Goal: Information Seeking & Learning: Learn about a topic

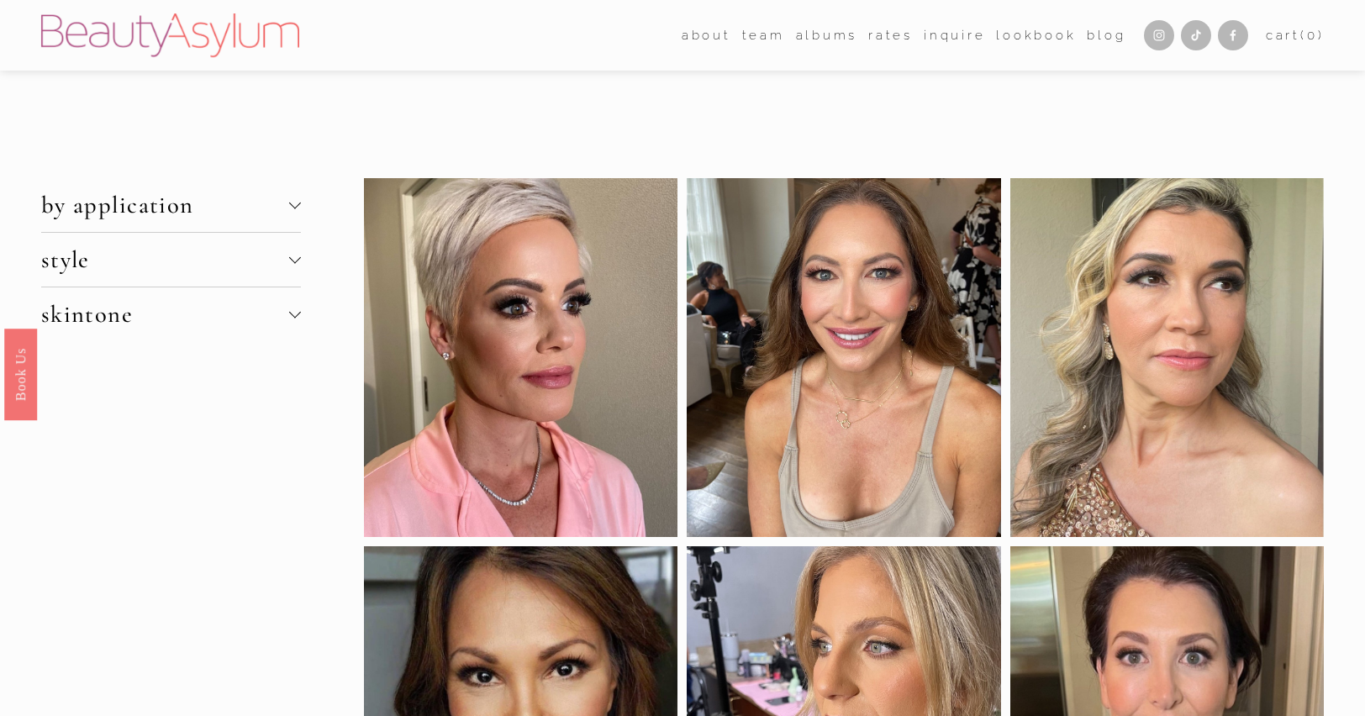
click at [291, 205] on div at bounding box center [295, 205] width 12 height 12
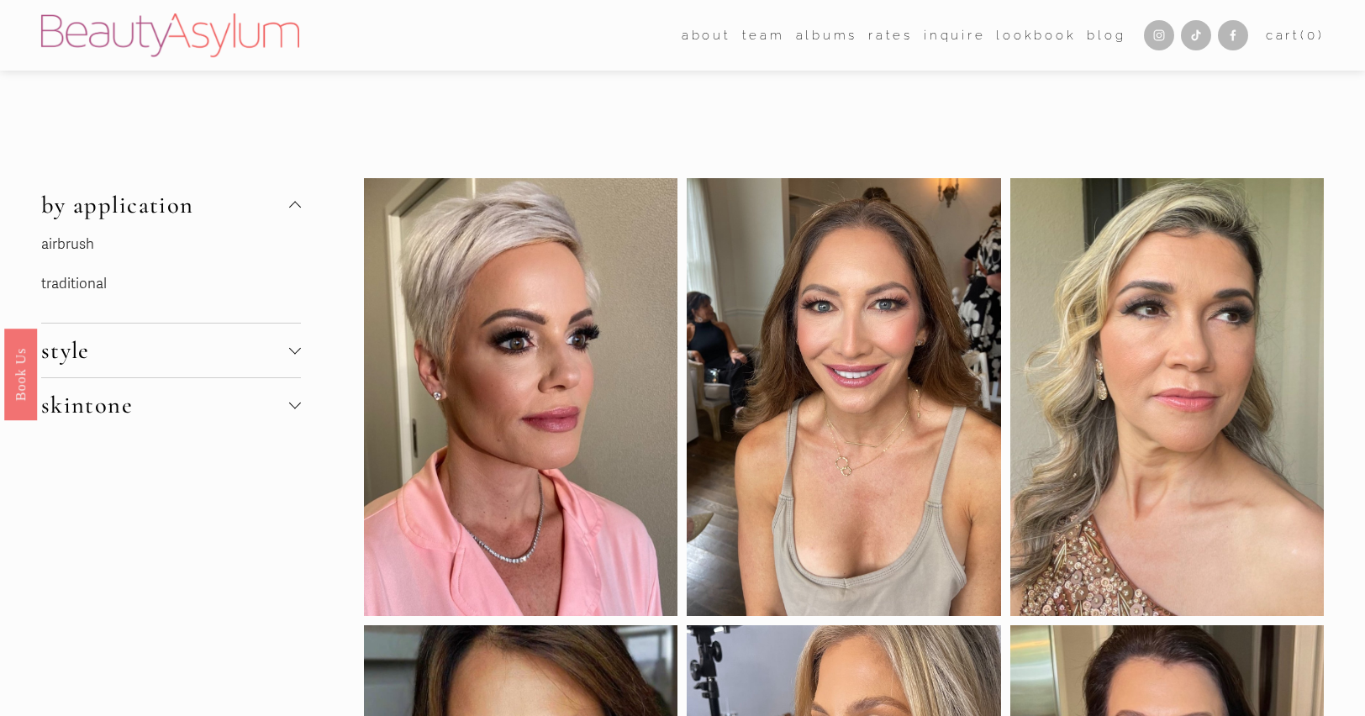
click at [54, 280] on link "traditional" at bounding box center [74, 284] width 66 height 18
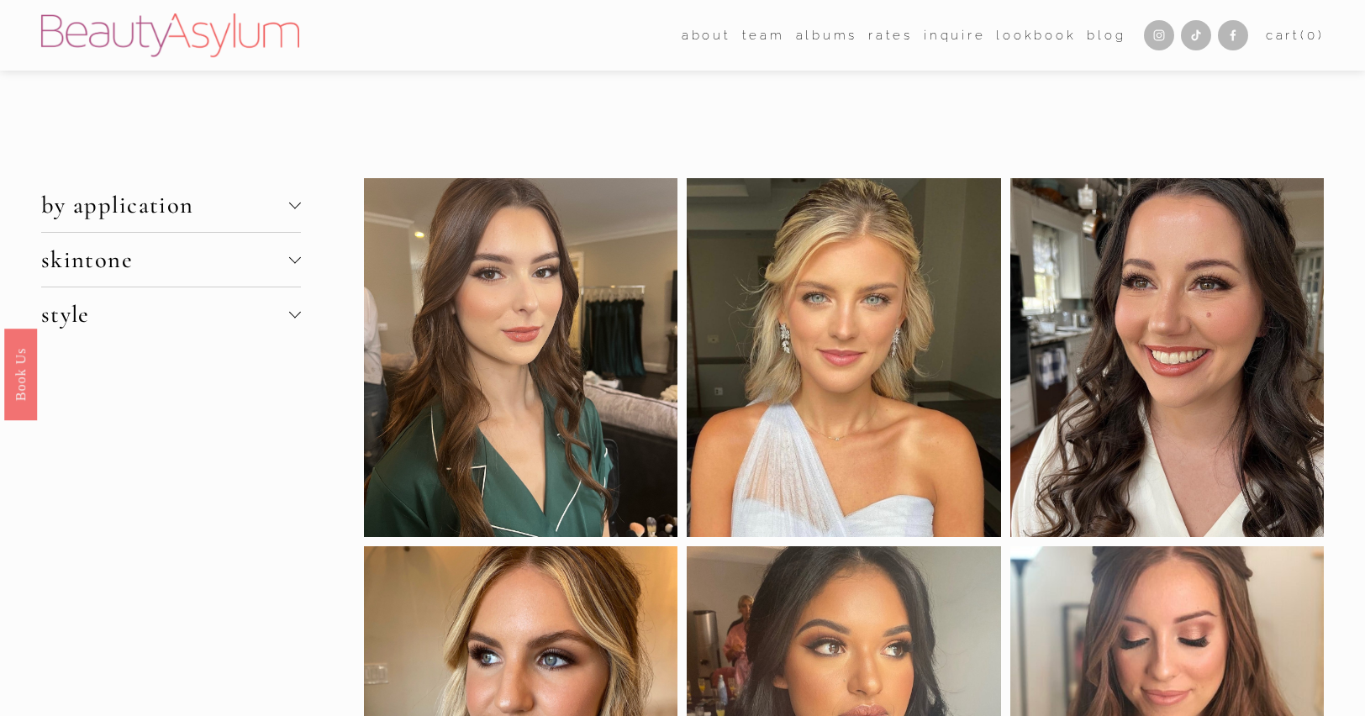
click at [288, 314] on span "style" at bounding box center [165, 314] width 248 height 29
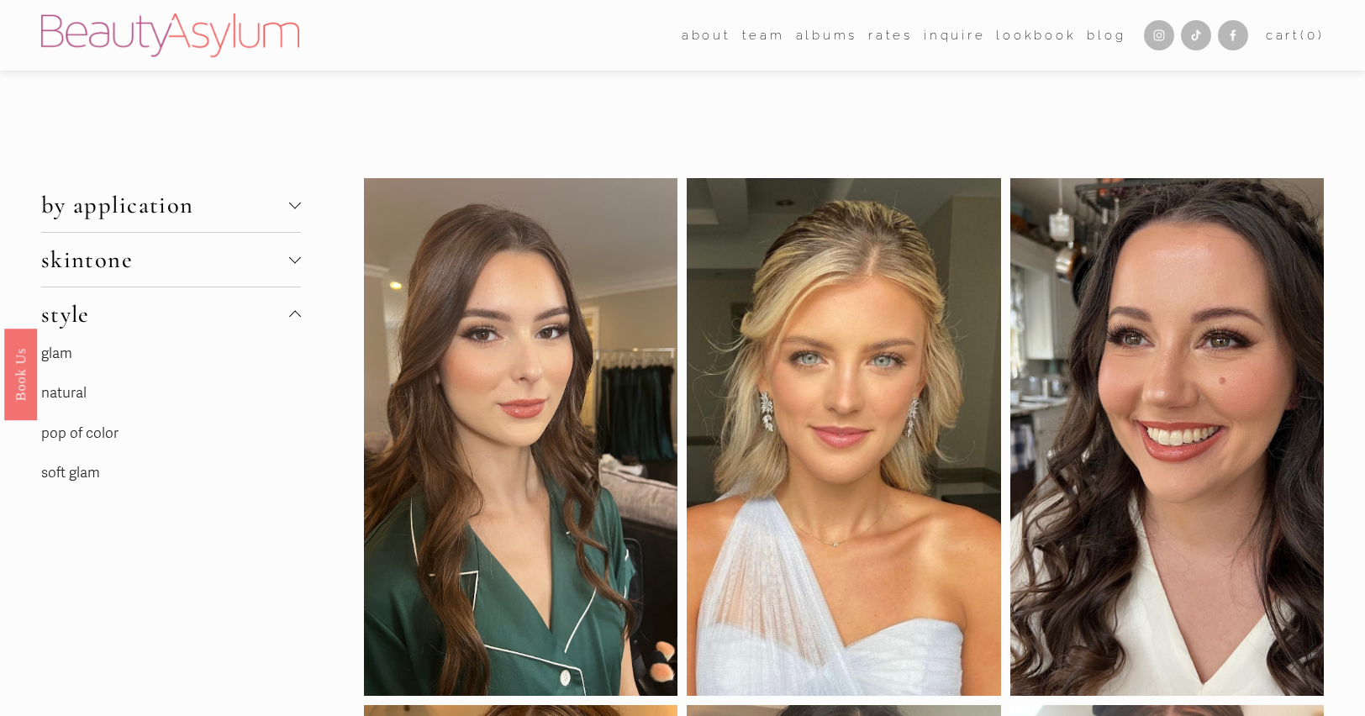
click at [76, 472] on link "soft glam" at bounding box center [70, 473] width 59 height 18
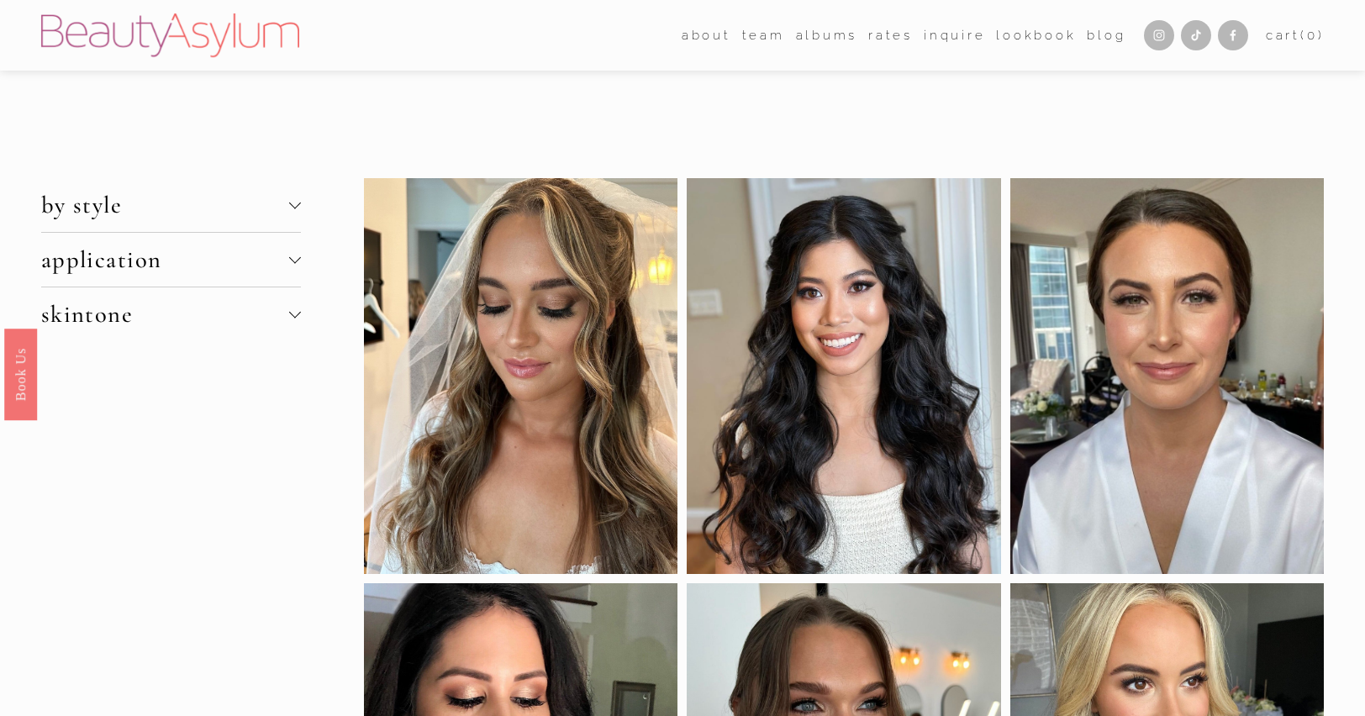
click at [289, 317] on div at bounding box center [295, 314] width 12 height 12
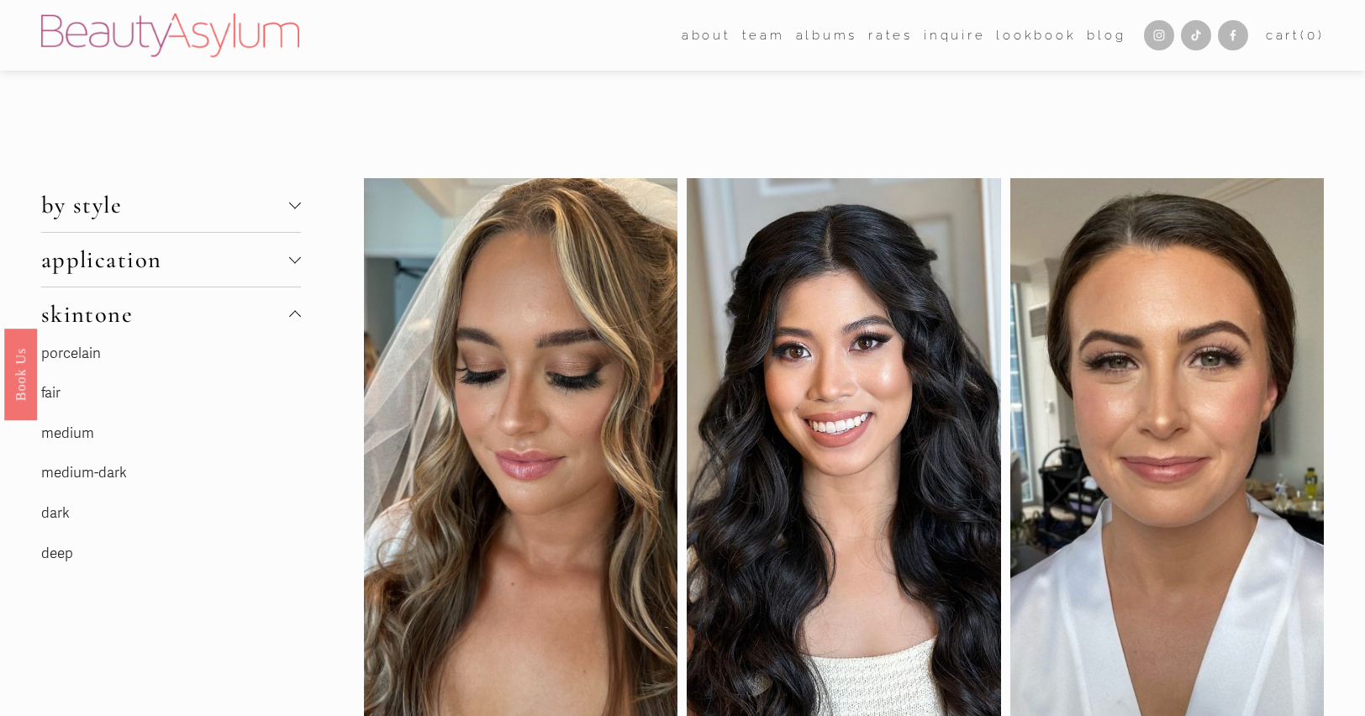
click at [60, 431] on link "medium" at bounding box center [67, 433] width 53 height 18
